Goal: Find contact information: Find contact information

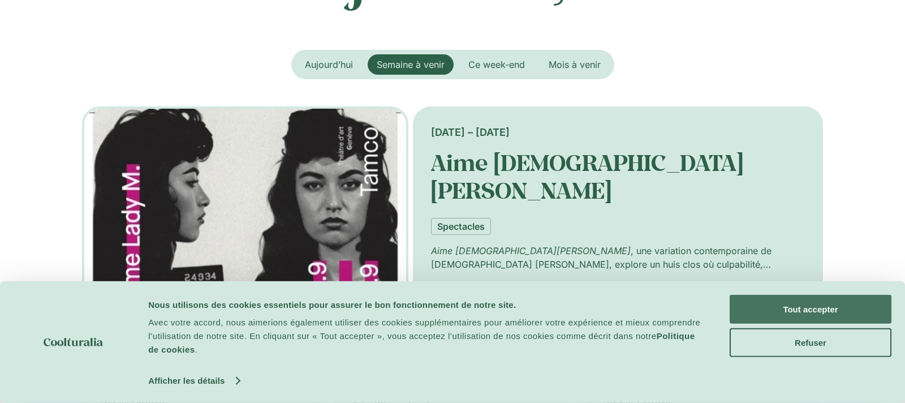
scroll to position [272, 0]
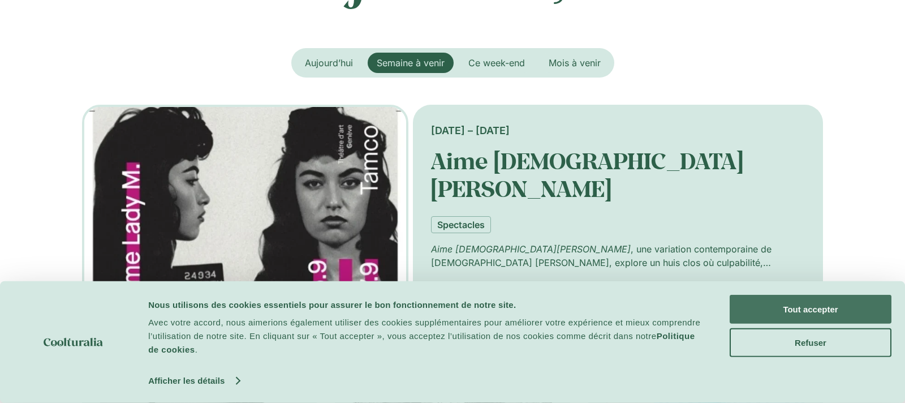
click at [770, 313] on button "Tout accepter" at bounding box center [811, 309] width 162 height 29
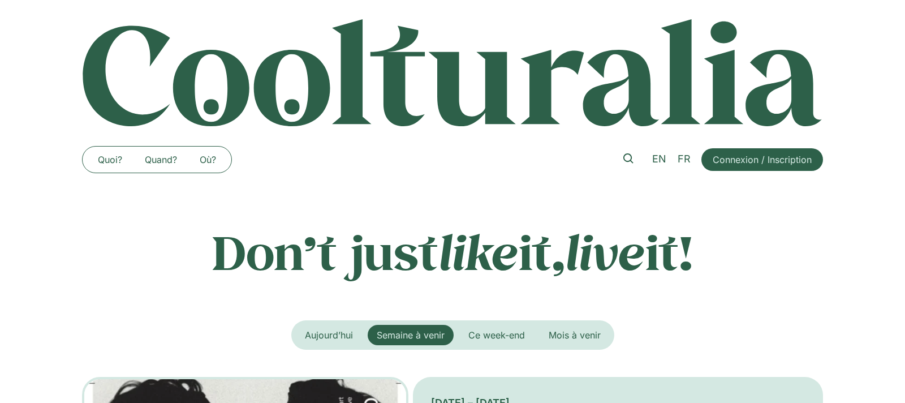
scroll to position [0, 0]
click at [500, 330] on span "Ce week-end" at bounding box center [497, 334] width 57 height 11
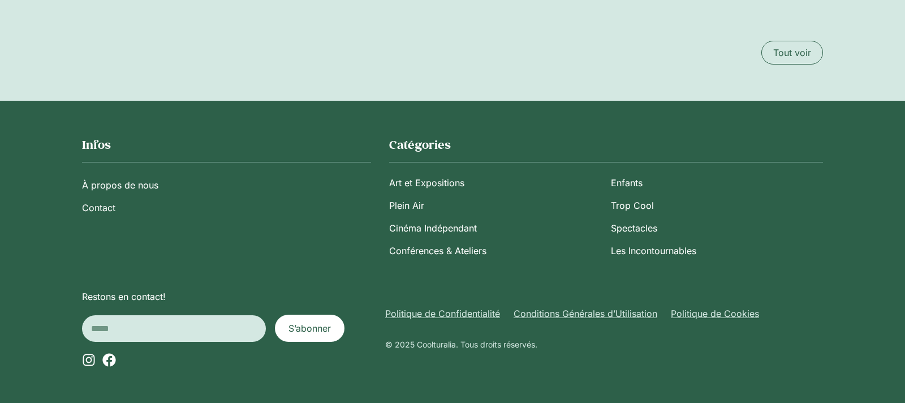
scroll to position [2507, 0]
click at [116, 185] on link "À propos de nous" at bounding box center [226, 185] width 289 height 23
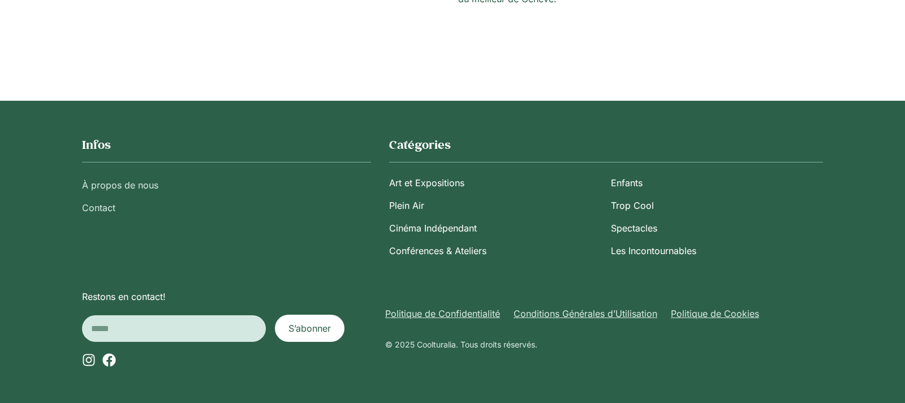
scroll to position [275, 0]
click at [106, 207] on link "Contact" at bounding box center [226, 207] width 289 height 23
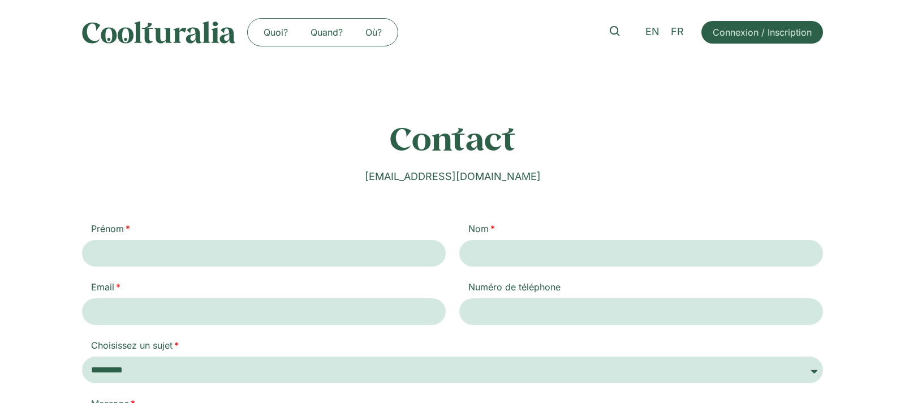
click at [105, 210] on div "Contact hello@coolturalia.com Prénom Nom Email Numéro de téléphone Choisissez u…" at bounding box center [452, 313] width 741 height 496
click at [185, 40] on img at bounding box center [159, 32] width 154 height 23
